Goal: Information Seeking & Learning: Learn about a topic

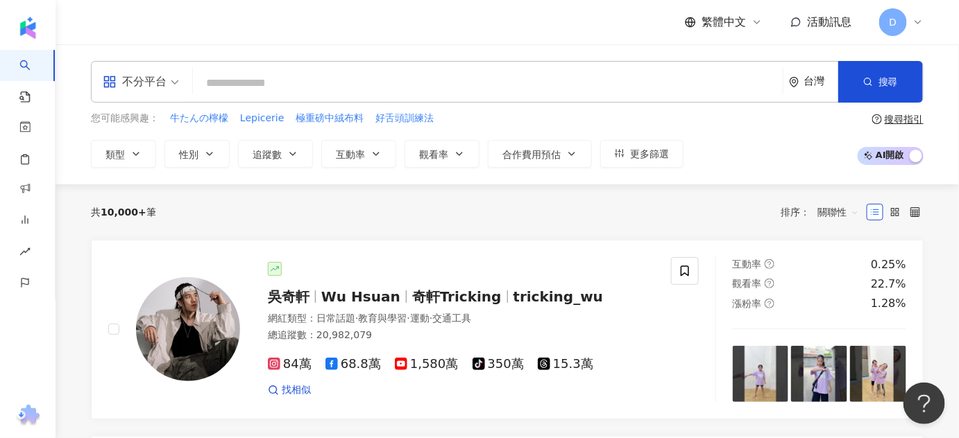
click at [339, 76] on input "search" at bounding box center [487, 83] width 579 height 26
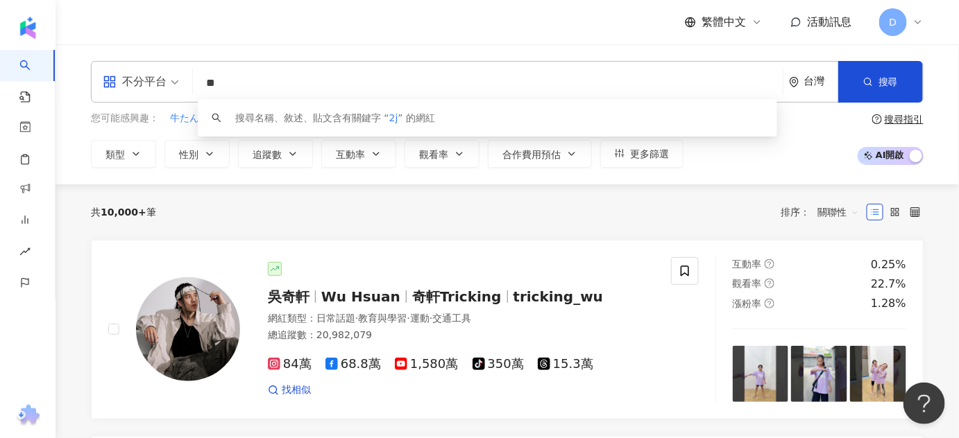
type input "*"
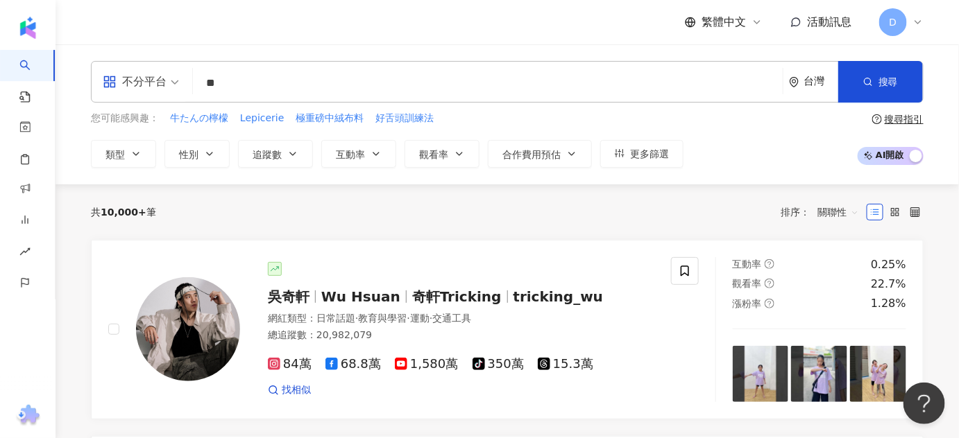
type input "*"
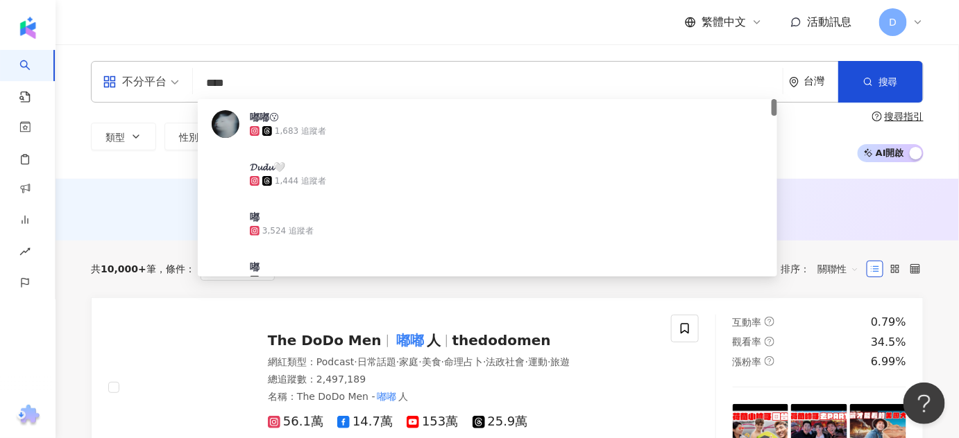
type input "**"
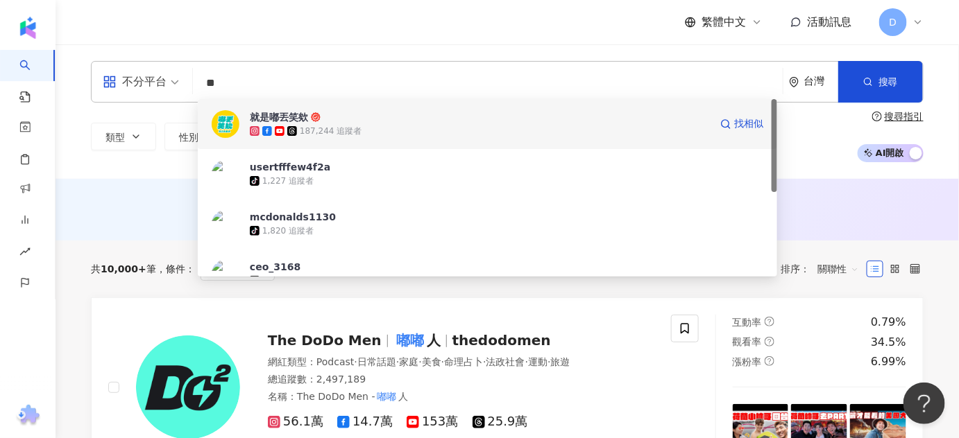
click at [351, 119] on span "就是嘟丟笑欸" at bounding box center [480, 117] width 460 height 14
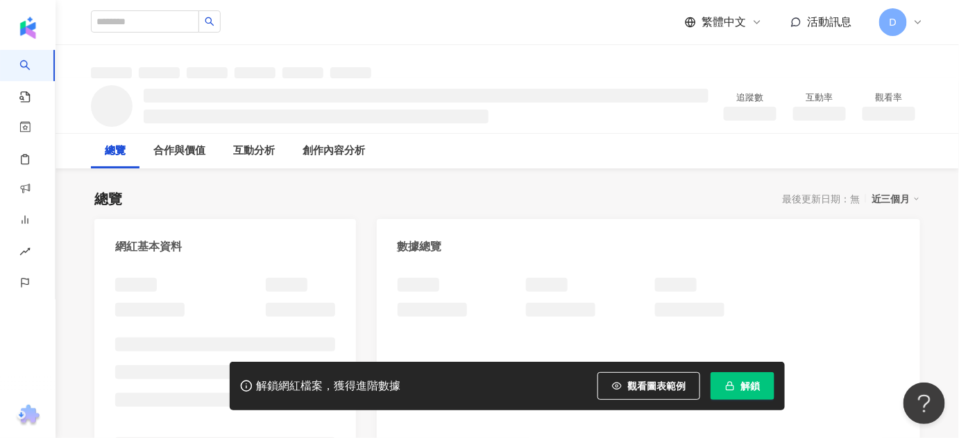
click at [760, 389] on span "解鎖" at bounding box center [749, 386] width 19 height 11
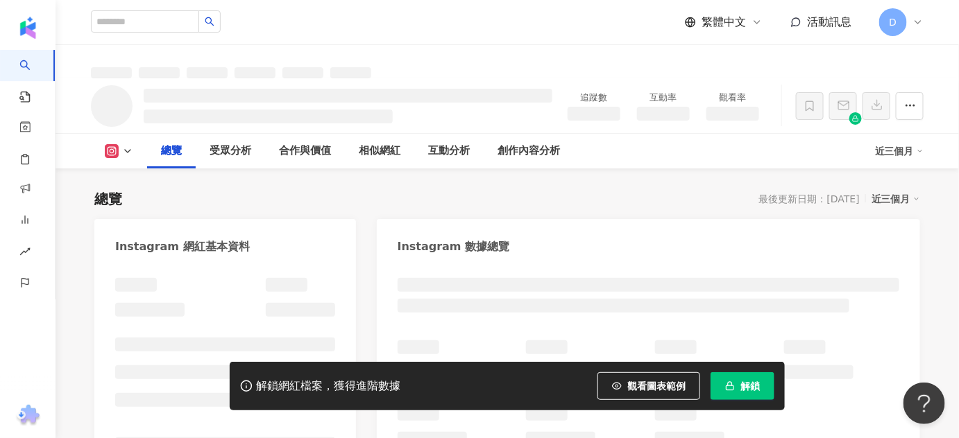
scroll to position [378, 0]
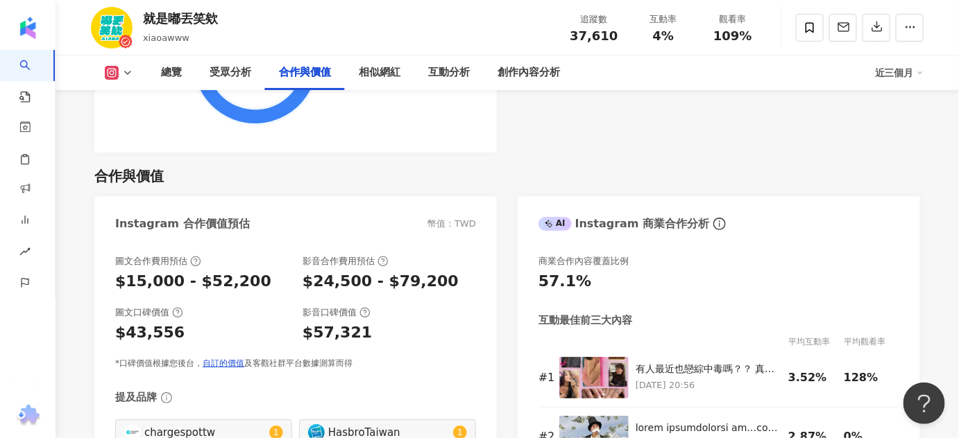
scroll to position [1955, 0]
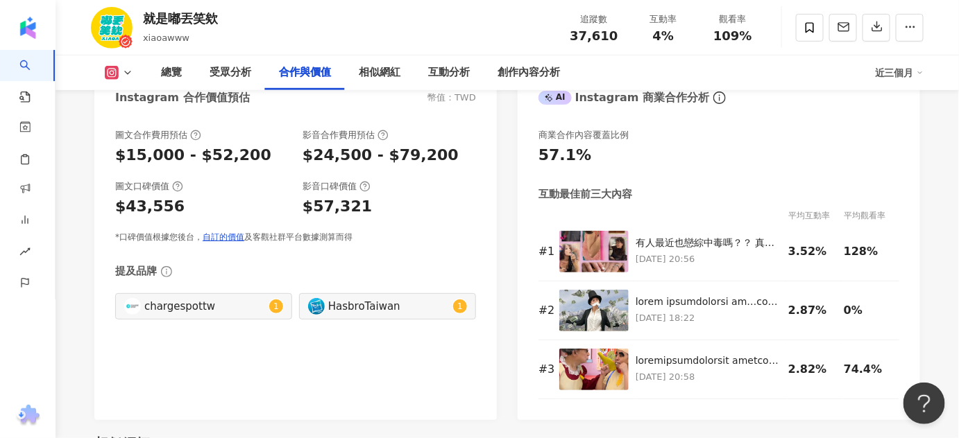
click at [341, 173] on div "圖文合作費用預估 $15,000 - $52,200 影音合作費用預估 $24,500 - $79,200 圖文口碑價值 $43,556 影音口碑價值 $57…" at bounding box center [295, 186] width 361 height 114
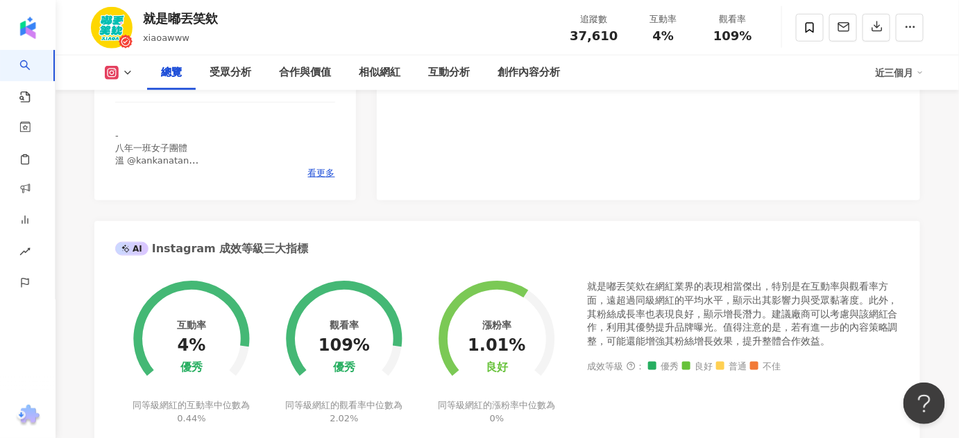
scroll to position [315, 0]
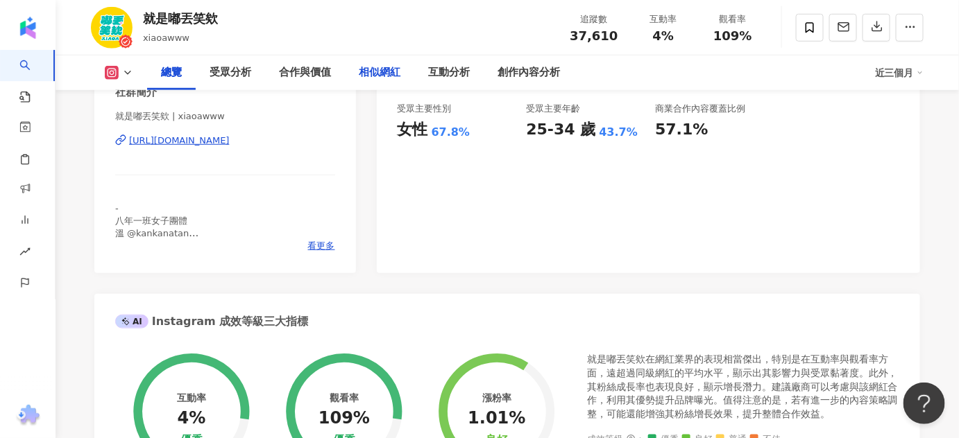
click at [363, 74] on div "相似網紅" at bounding box center [380, 73] width 42 height 17
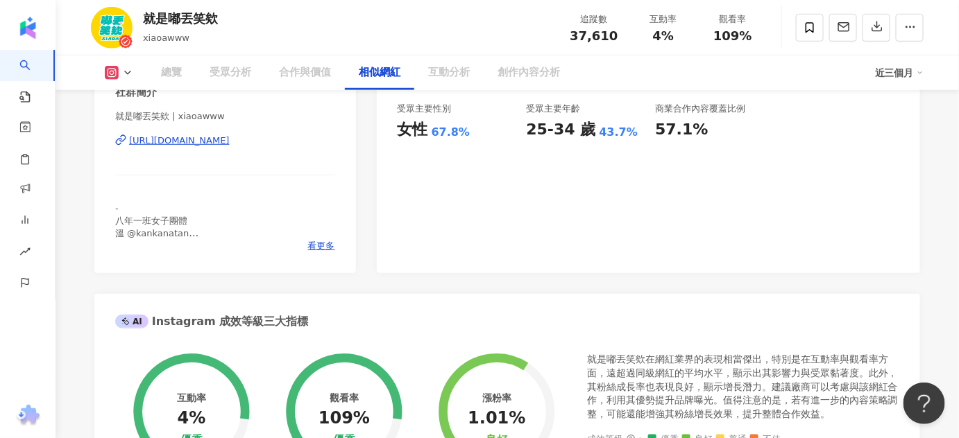
scroll to position [2284, 0]
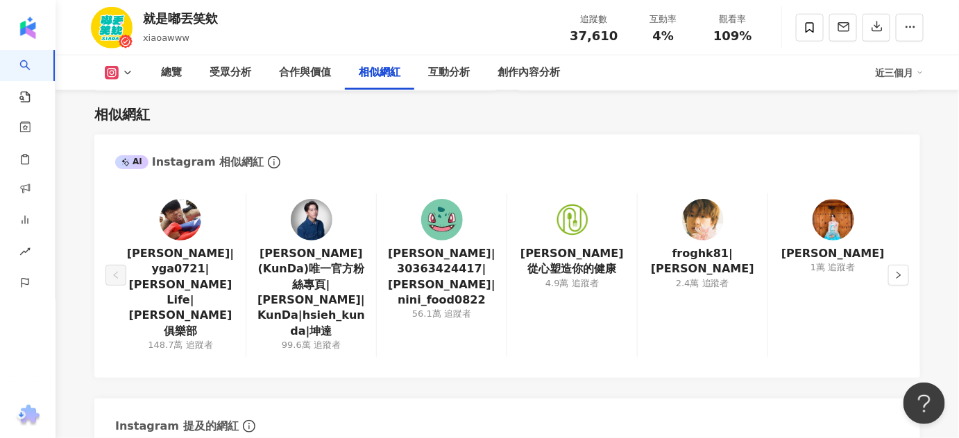
click at [777, 337] on div "[PERSON_NAME]|yga0721|[PERSON_NAME]Life|[PERSON_NAME]俱樂部 148.7萬 追蹤者 [PERSON_NAM…" at bounding box center [506, 279] width 825 height 199
click at [900, 272] on icon "right" at bounding box center [898, 275] width 4 height 7
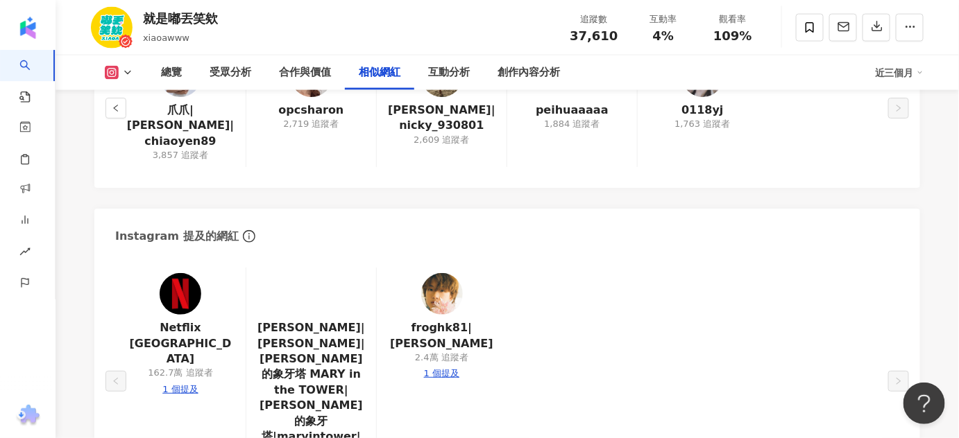
scroll to position [2537, 0]
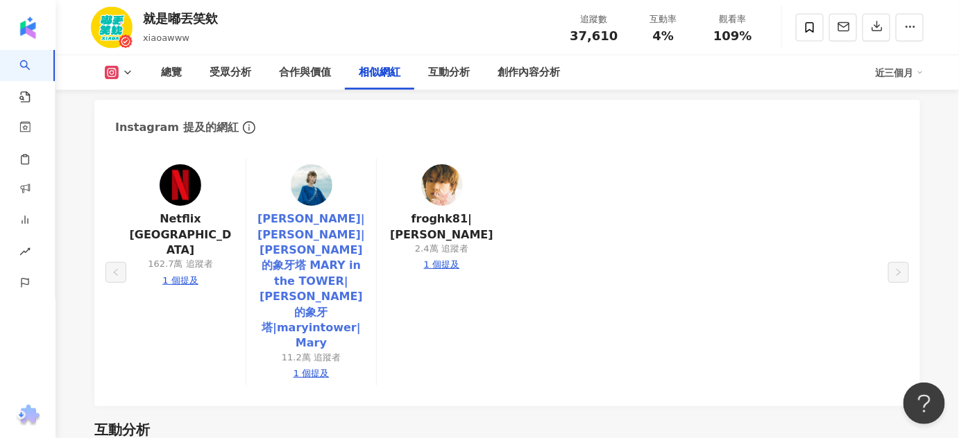
click at [342, 248] on link "[PERSON_NAME]|[PERSON_NAME]|[PERSON_NAME]的象牙塔 MARY in the TOWER|[PERSON_NAME]的象…" at bounding box center [311, 282] width 108 height 140
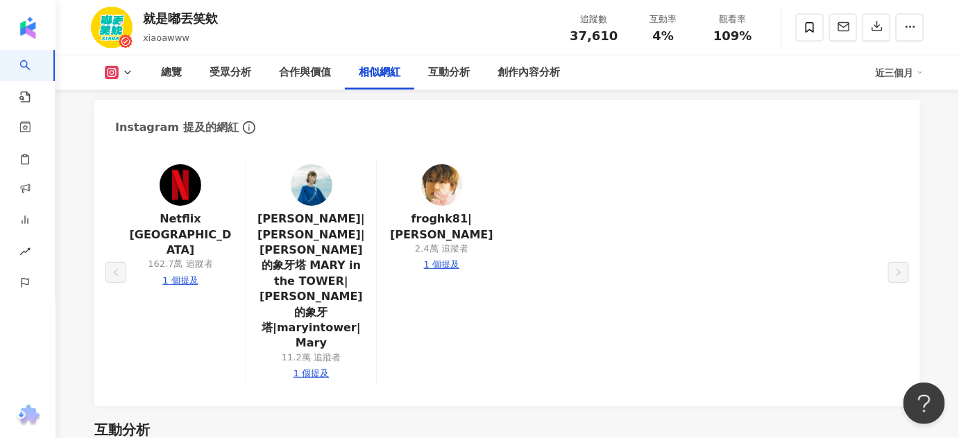
click at [28, 60] on link "AI 找網紅" at bounding box center [33, 77] width 28 height 54
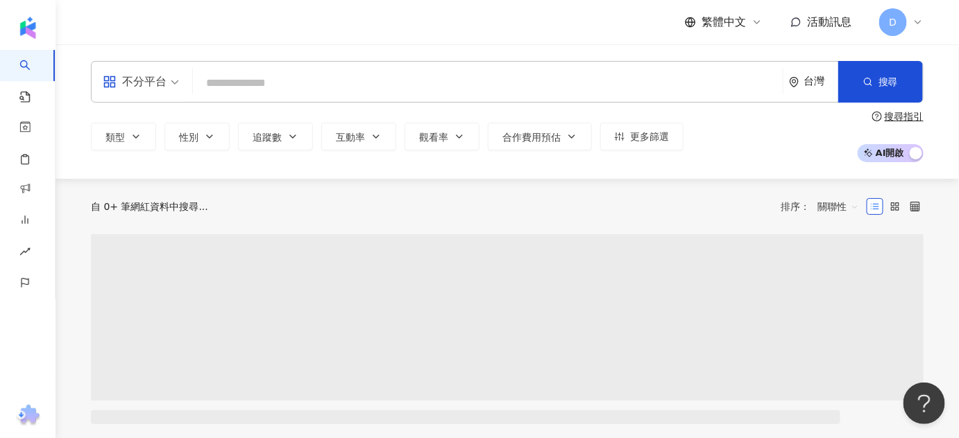
click at [235, 86] on input "search" at bounding box center [487, 83] width 579 height 26
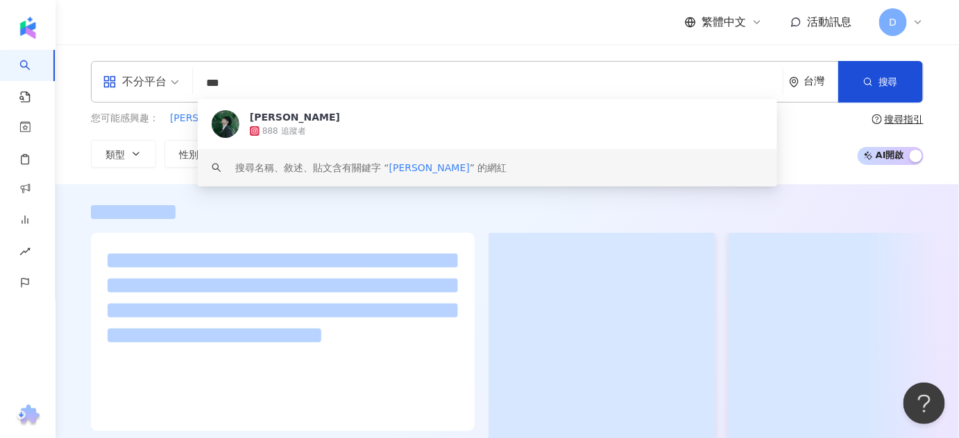
click at [481, 238] on div at bounding box center [507, 337] width 832 height 208
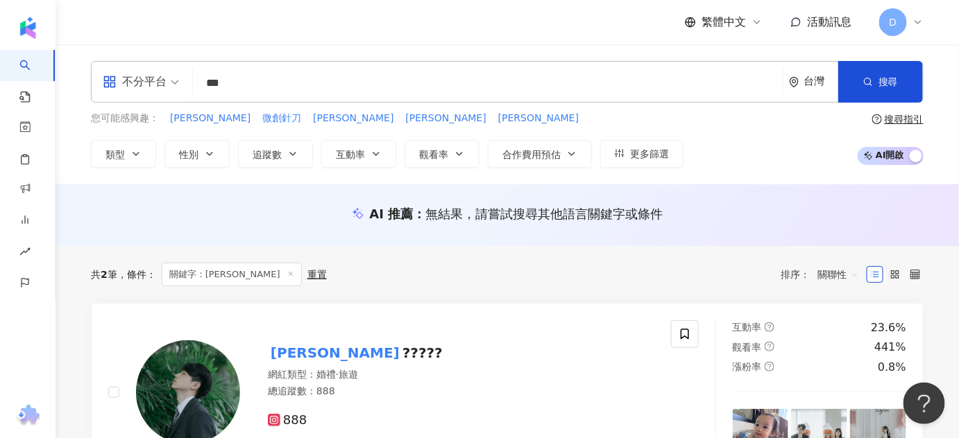
click at [275, 75] on input "***" at bounding box center [487, 83] width 579 height 26
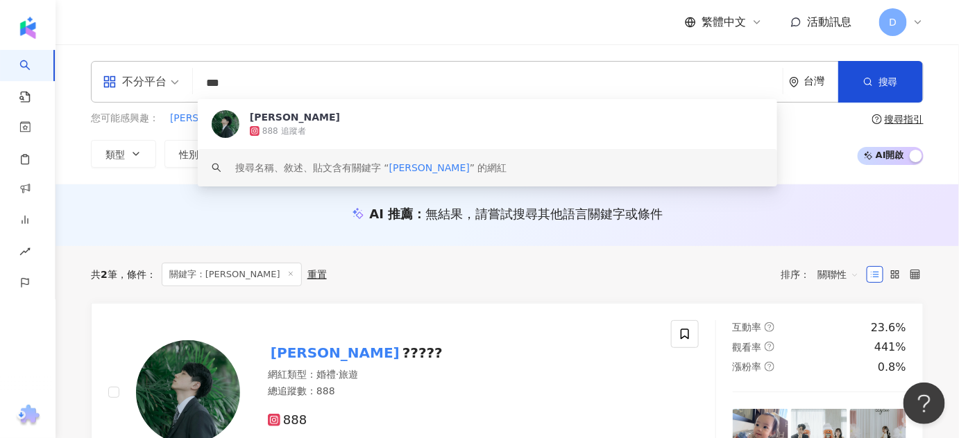
type input "**"
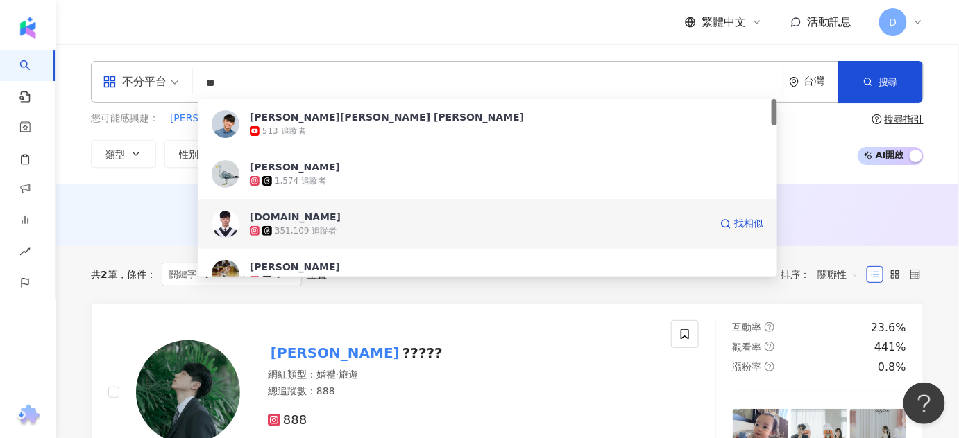
click at [348, 216] on span "[DOMAIN_NAME]" at bounding box center [480, 217] width 460 height 14
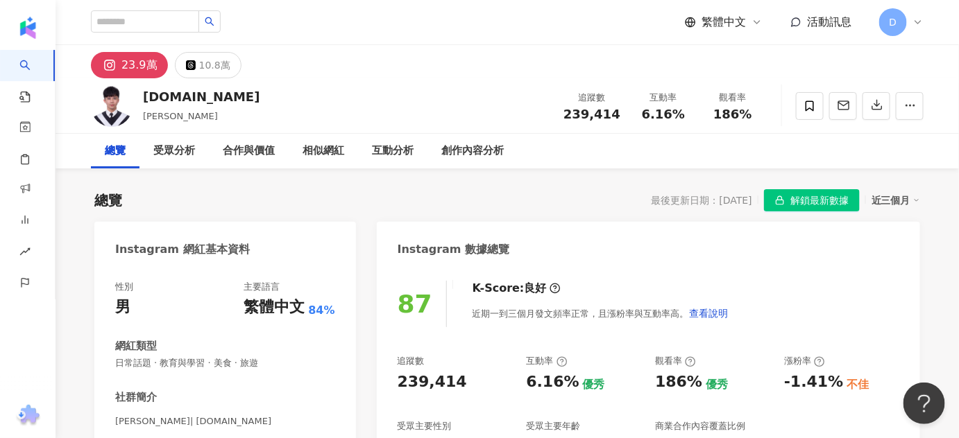
click at [803, 201] on span "解鎖最新數據" at bounding box center [819, 201] width 58 height 22
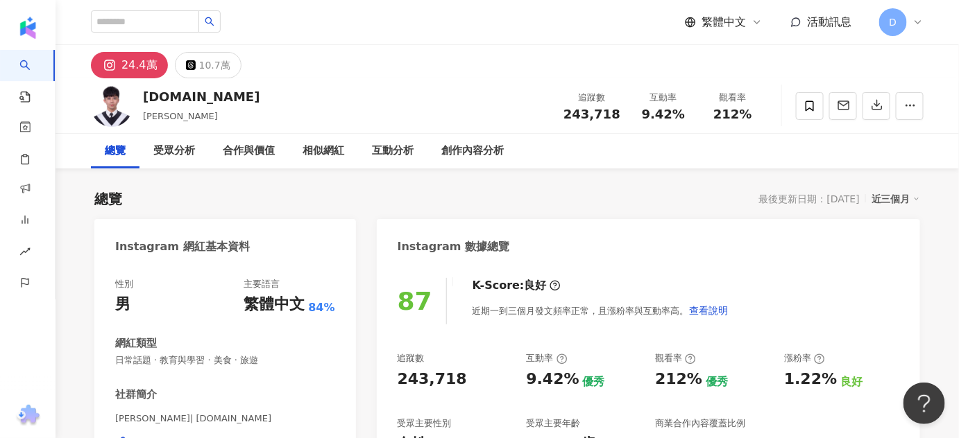
click at [459, 341] on div "87 K-Score : 良好 近期一到三個月發文頻率正常，且漲粉率與互動率高。 查看說明 追蹤數 243,718 互動率 9.42% 優秀 觀看率 212%…" at bounding box center [648, 413] width 543 height 299
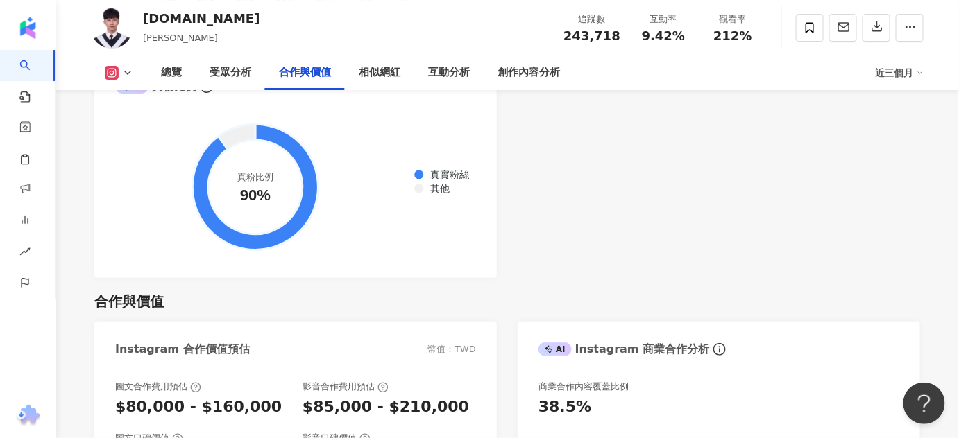
scroll to position [1829, 0]
